Goal: Information Seeking & Learning: Learn about a topic

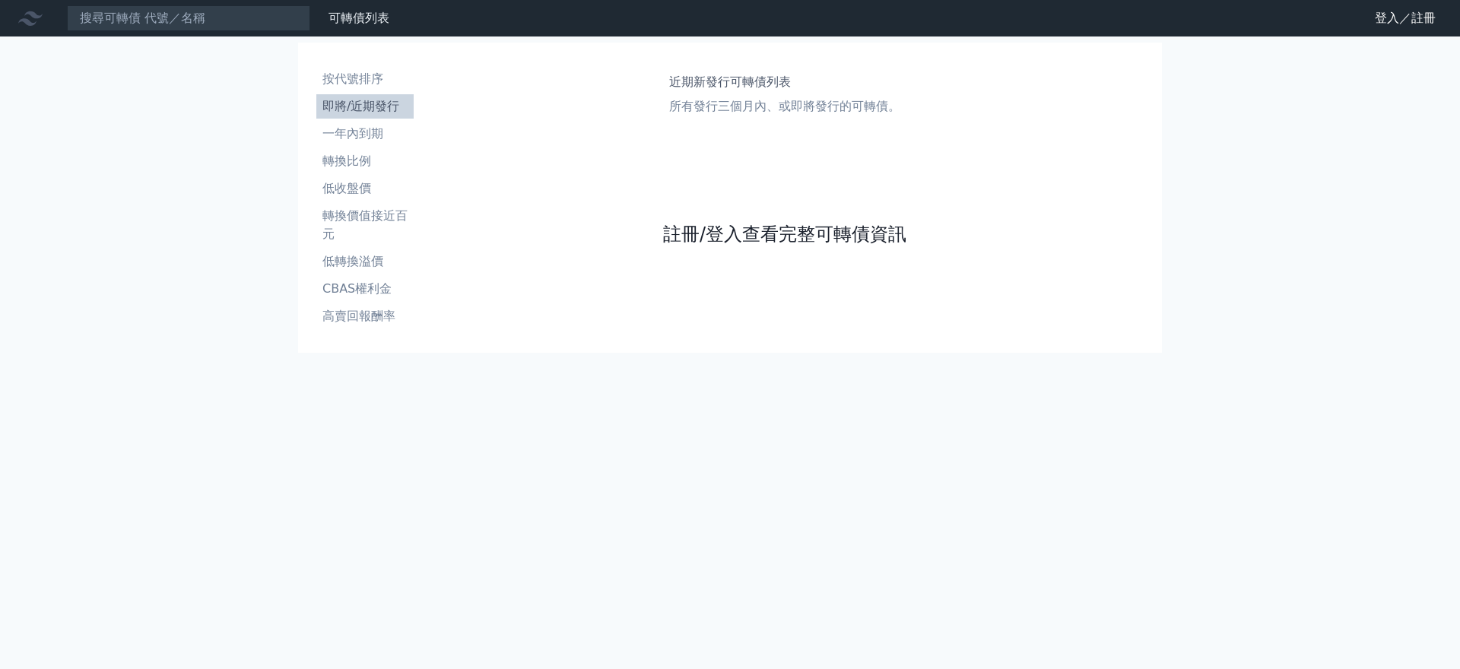
click at [715, 246] on link "註冊/登入查看完整可轉債資訊" at bounding box center [784, 234] width 243 height 24
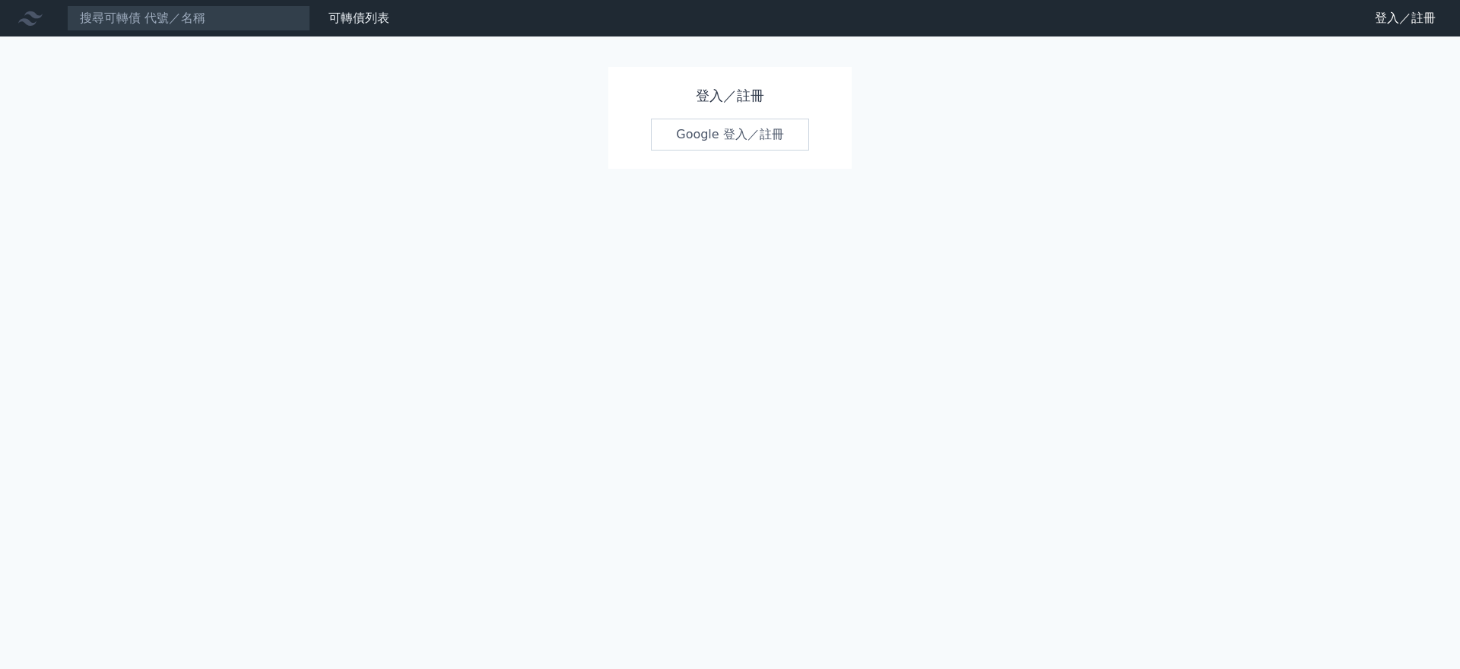
click at [753, 131] on link "Google 登入／註冊" at bounding box center [730, 135] width 158 height 32
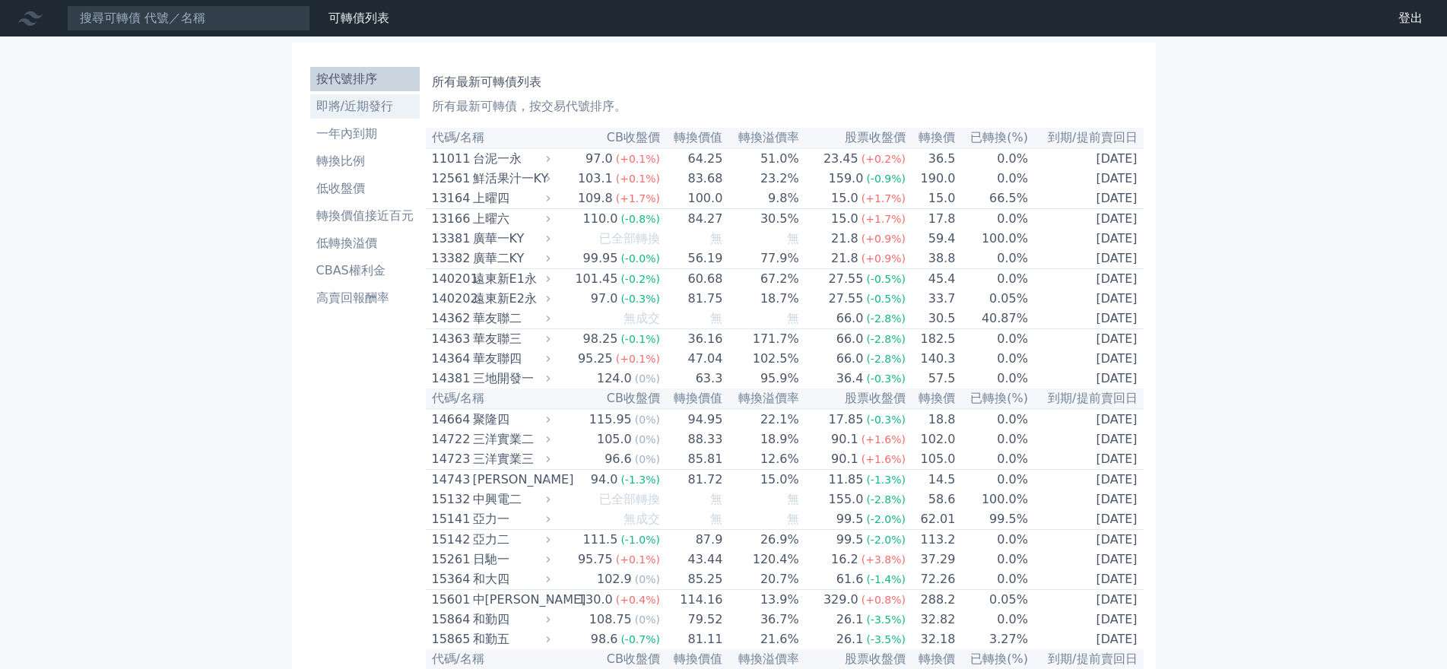
click at [322, 97] on li "即將/近期發行" at bounding box center [364, 106] width 109 height 18
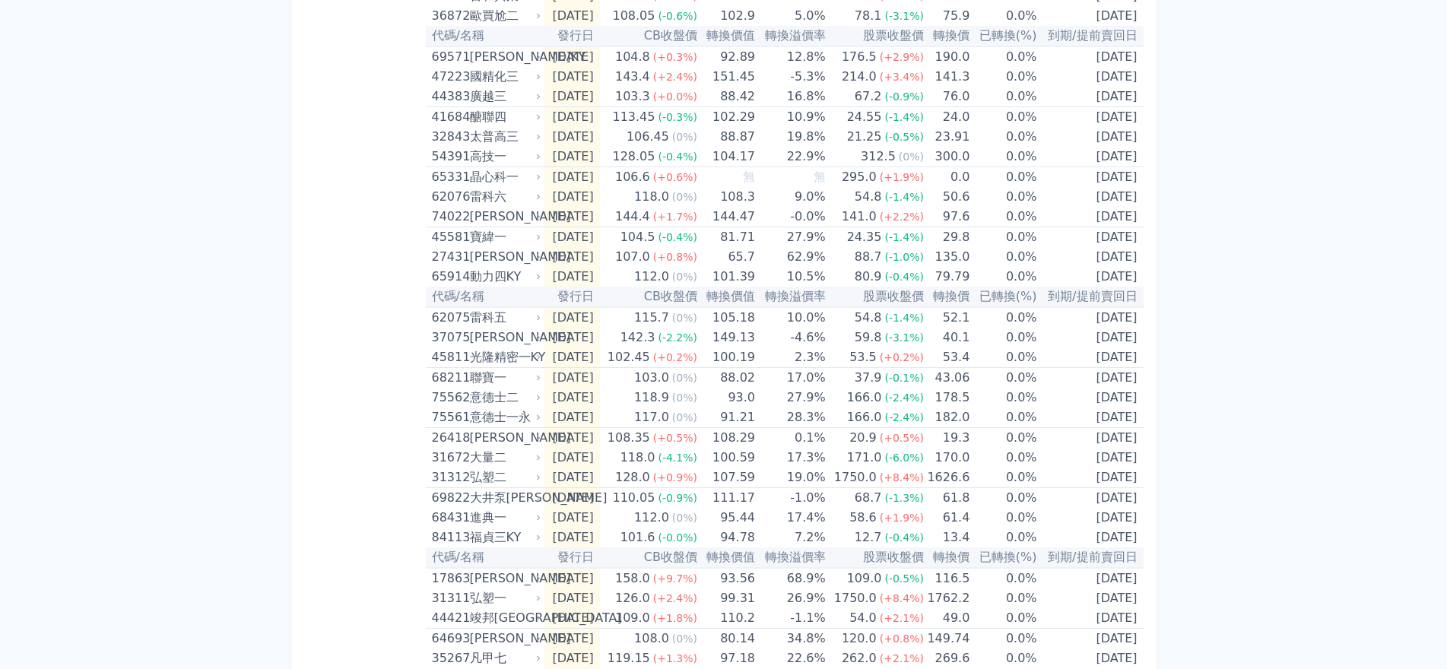
scroll to position [380, 0]
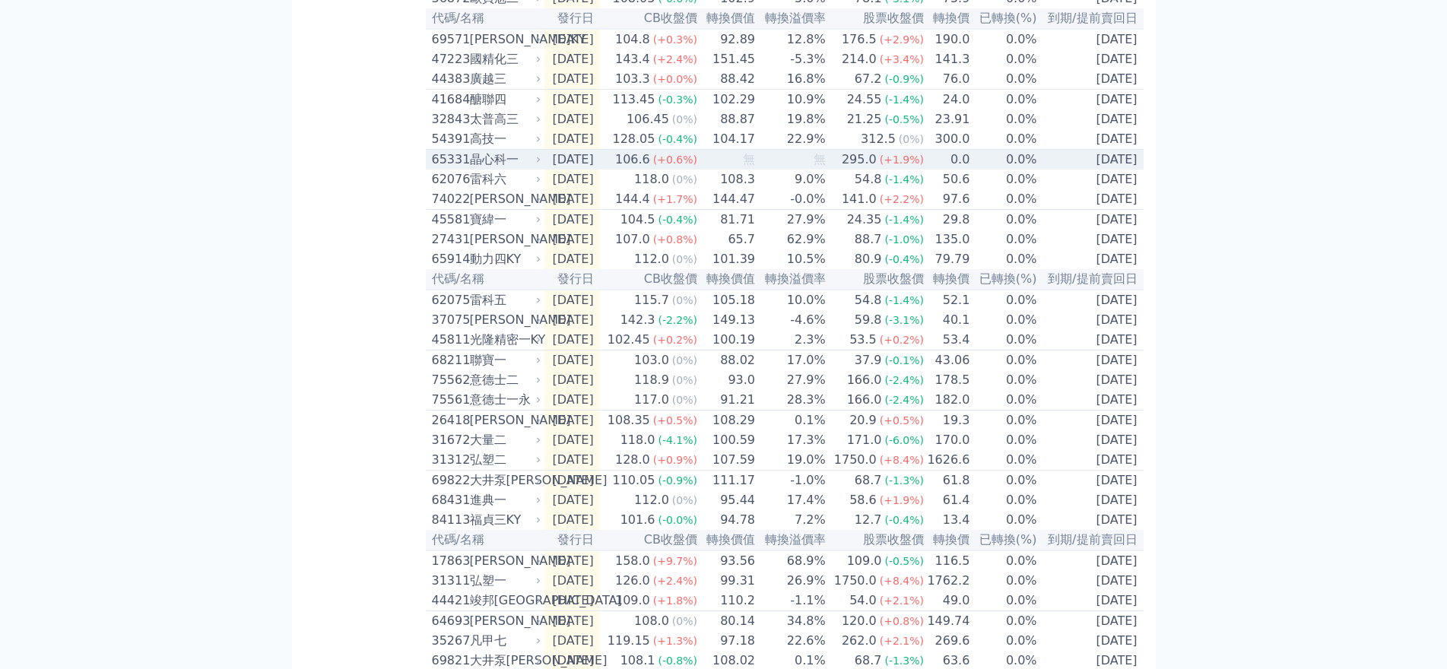
click at [470, 169] on div "晶心科一" at bounding box center [504, 160] width 68 height 18
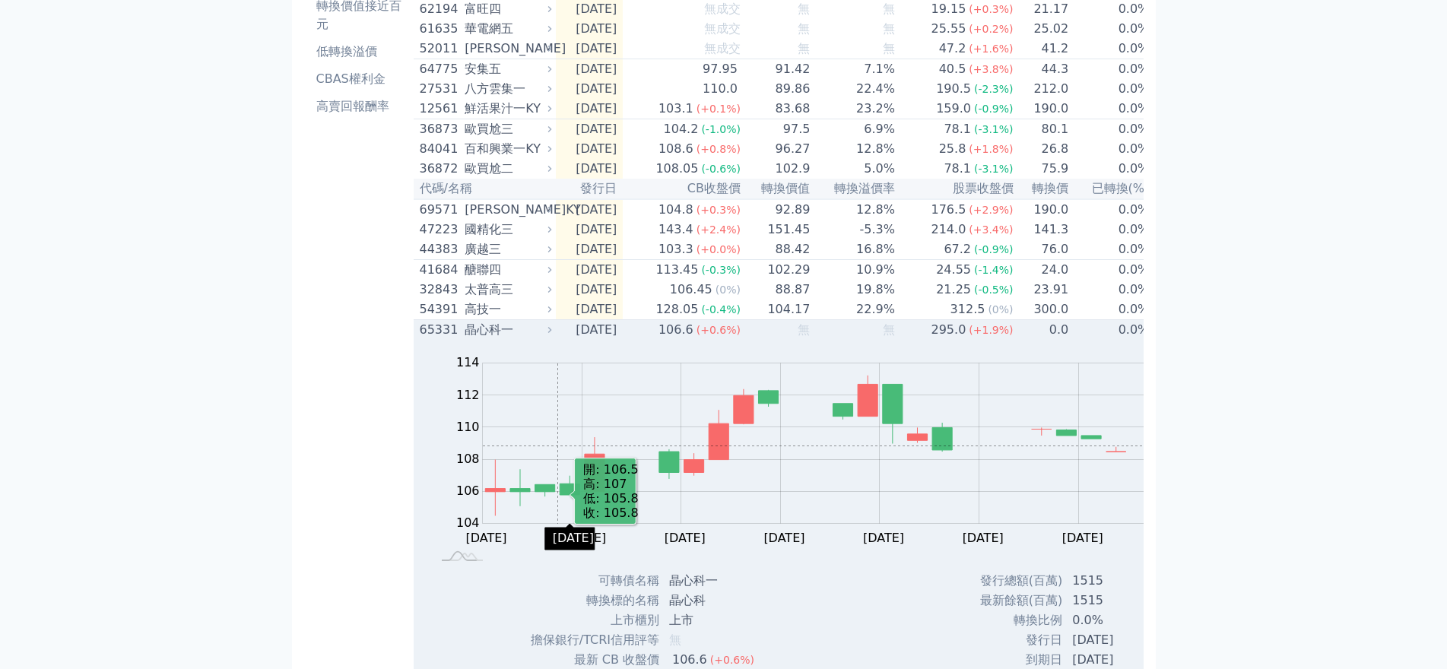
scroll to position [0, 0]
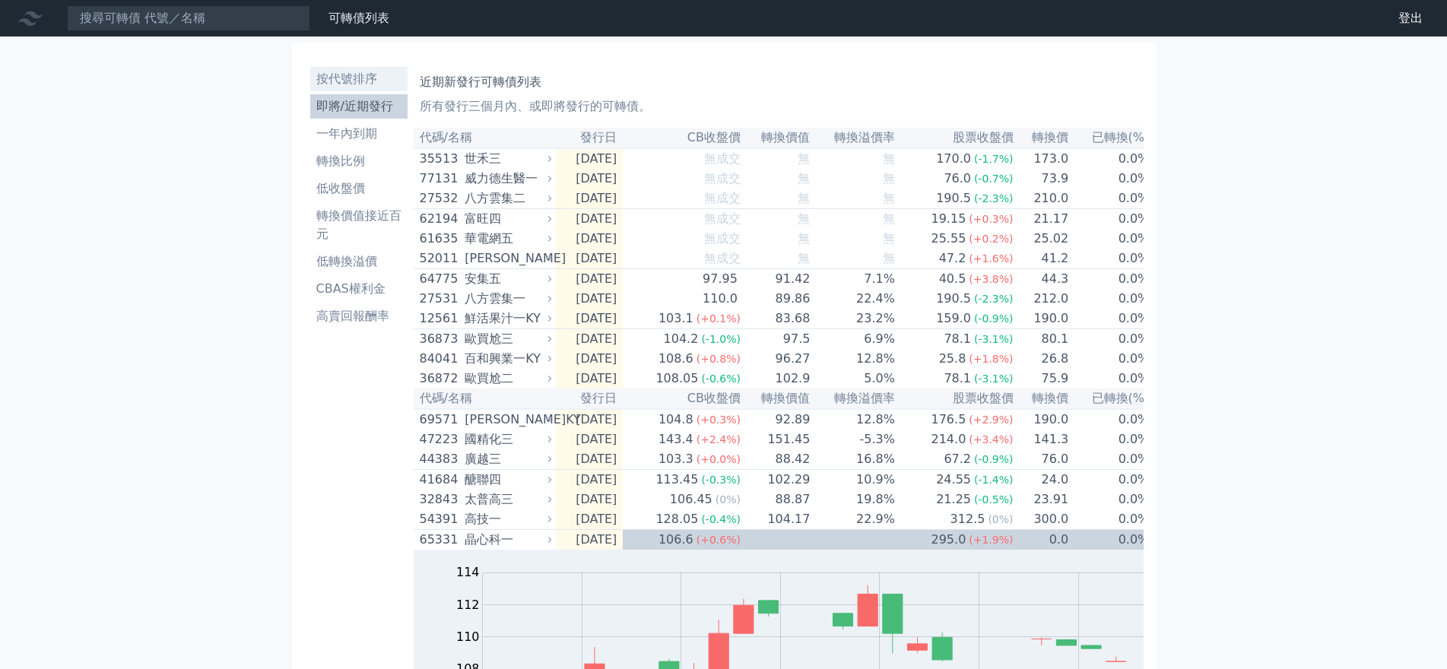
click at [317, 70] on li "按代號排序" at bounding box center [358, 79] width 97 height 18
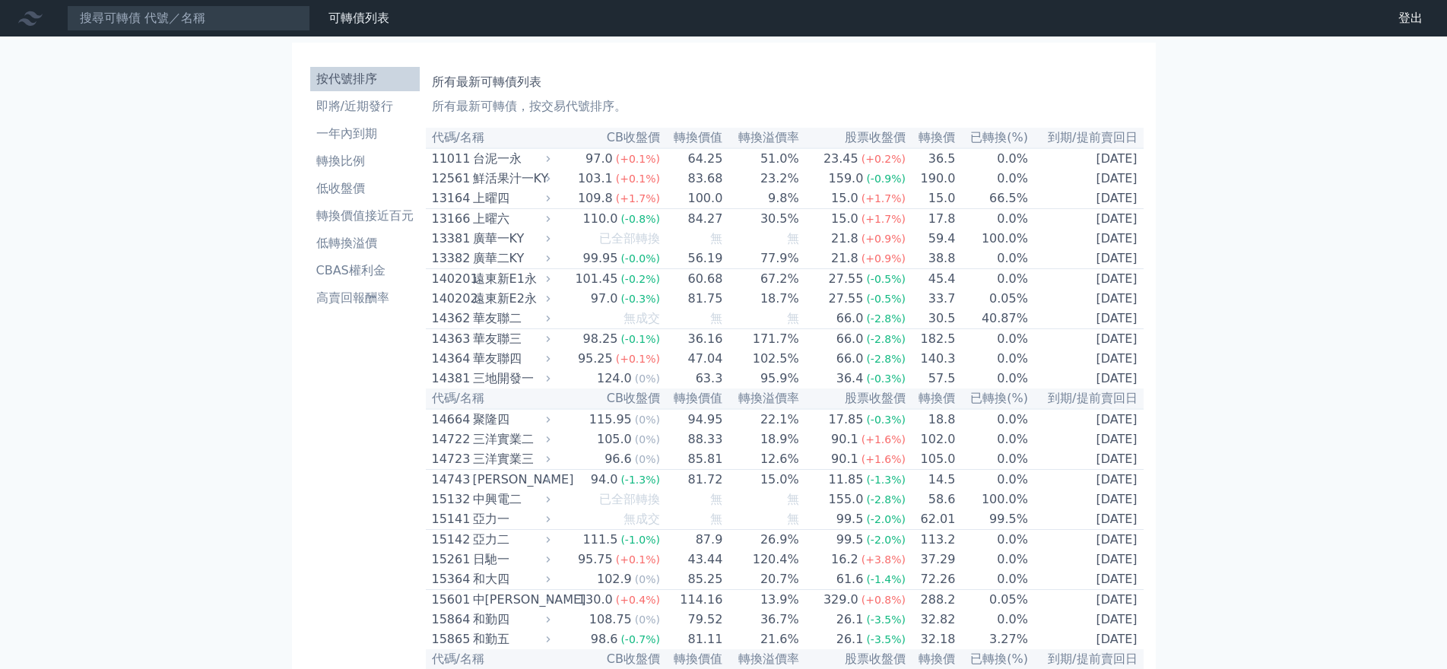
click at [661, 148] on th "轉換價值" at bounding box center [692, 138] width 62 height 21
click at [661, 169] on td "64.25" at bounding box center [692, 158] width 62 height 21
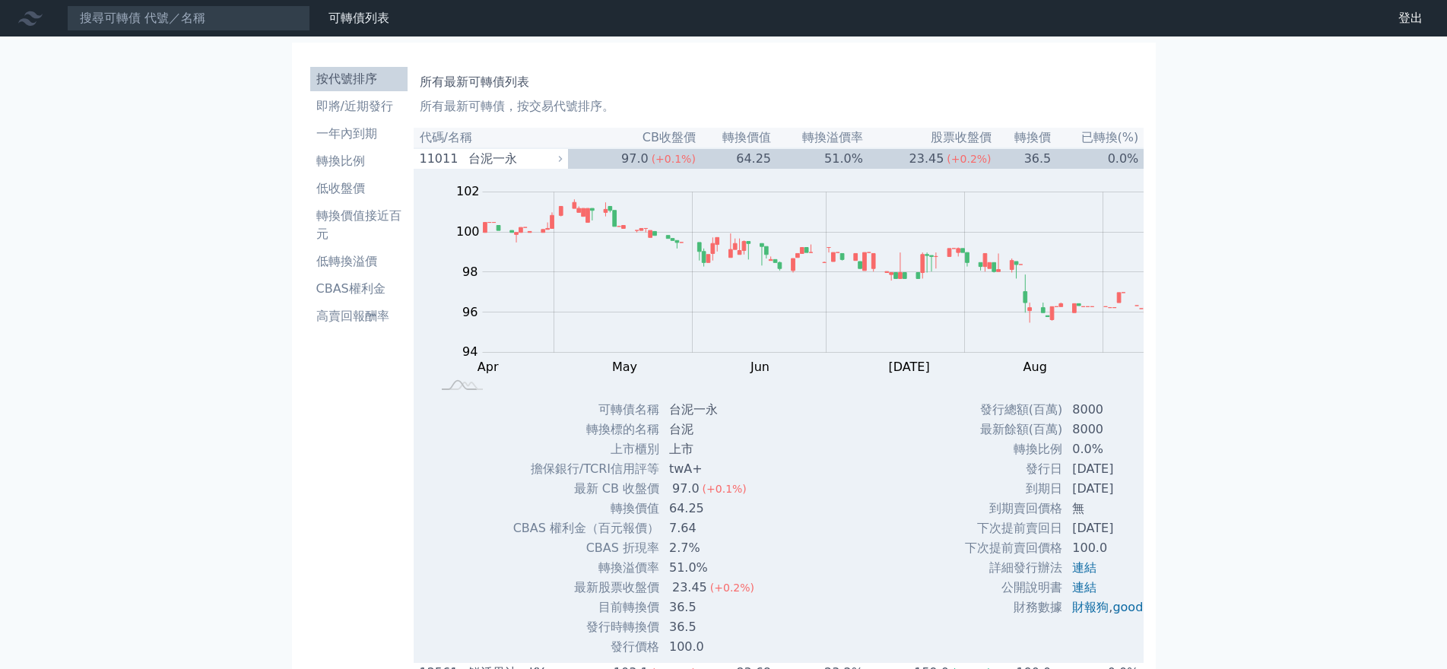
click at [696, 148] on th "轉換價值" at bounding box center [733, 138] width 75 height 21
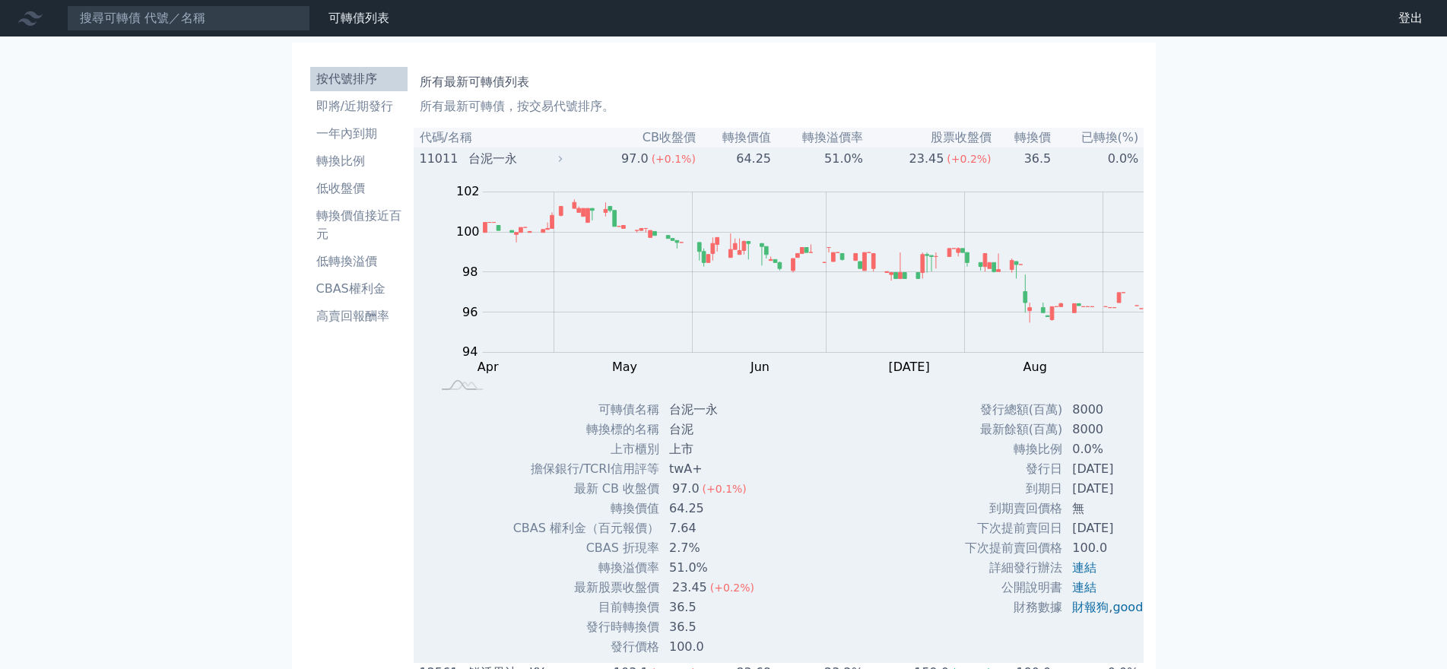
click at [468, 168] on div "台泥一永" at bounding box center [513, 159] width 90 height 18
